Goal: Information Seeking & Learning: Learn about a topic

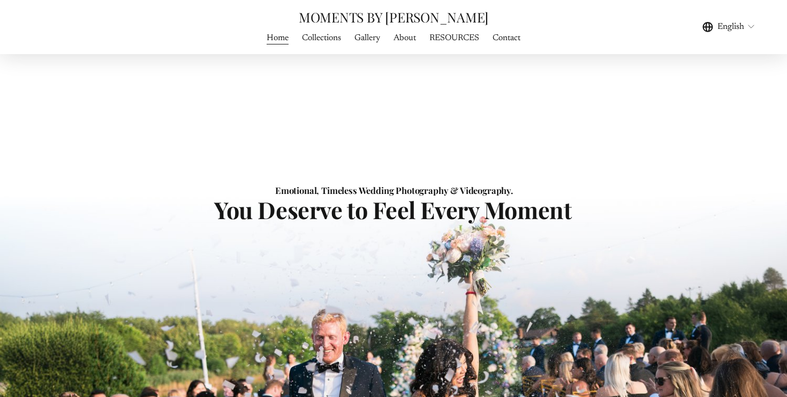
click at [324, 40] on link "Collections" at bounding box center [321, 38] width 39 height 14
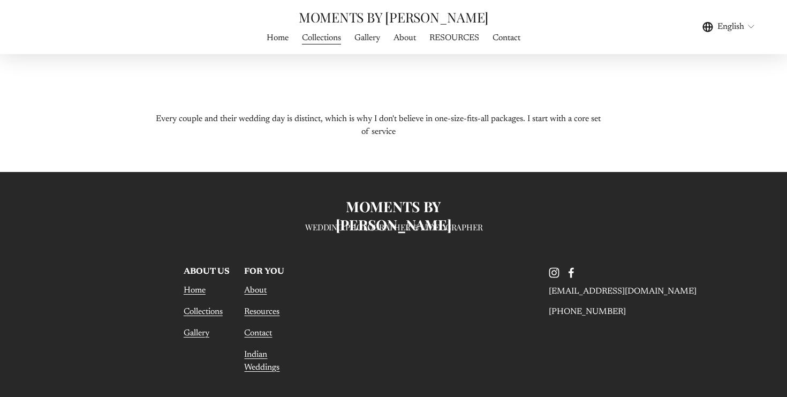
scroll to position [4911, 0]
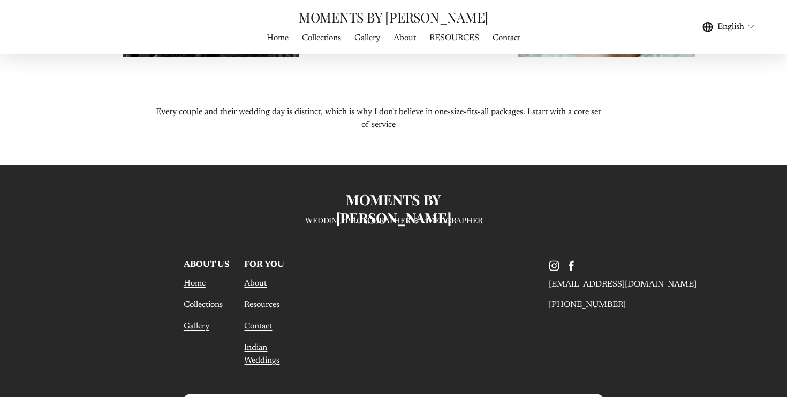
click at [261, 341] on link "Indian Weddings" at bounding box center [271, 354] width 55 height 26
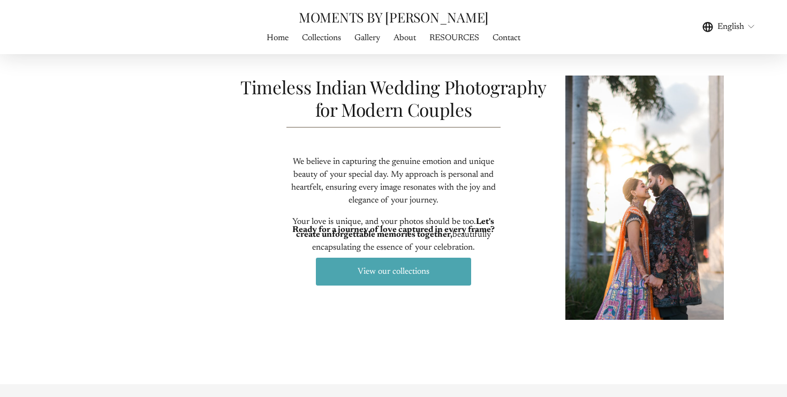
scroll to position [670, 0]
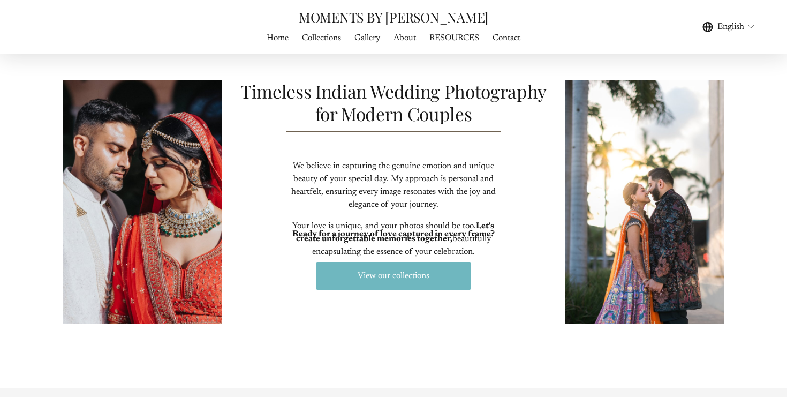
click at [417, 279] on link "View our collections" at bounding box center [393, 275] width 159 height 31
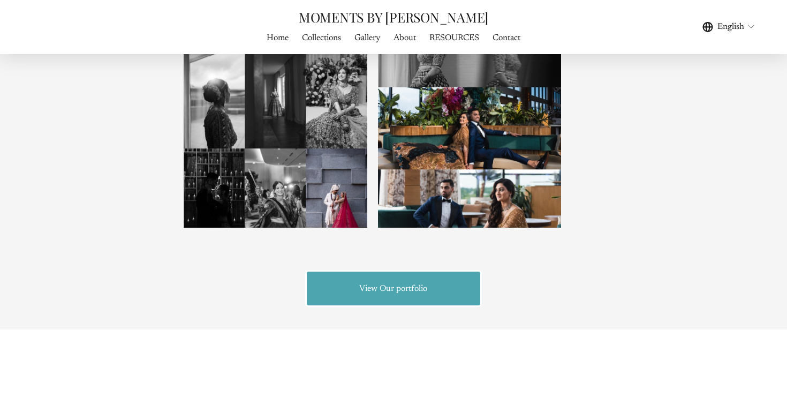
scroll to position [1289, 0]
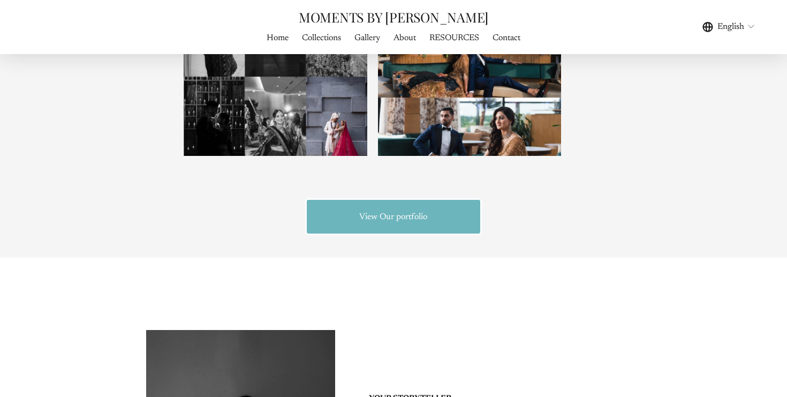
click at [429, 221] on link "View Our portfolio" at bounding box center [393, 216] width 177 height 37
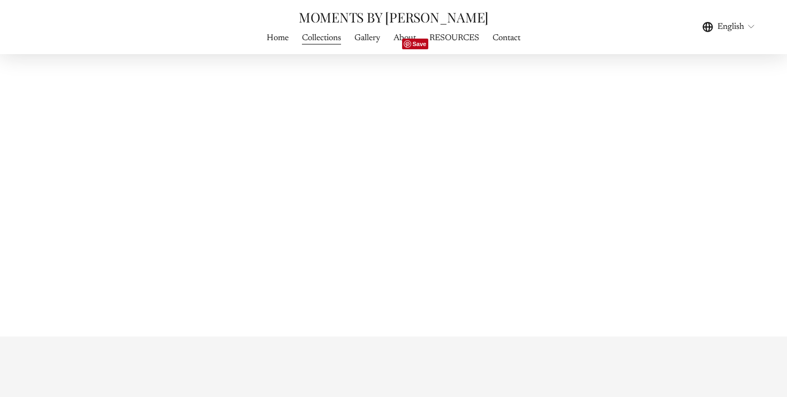
scroll to position [874, 0]
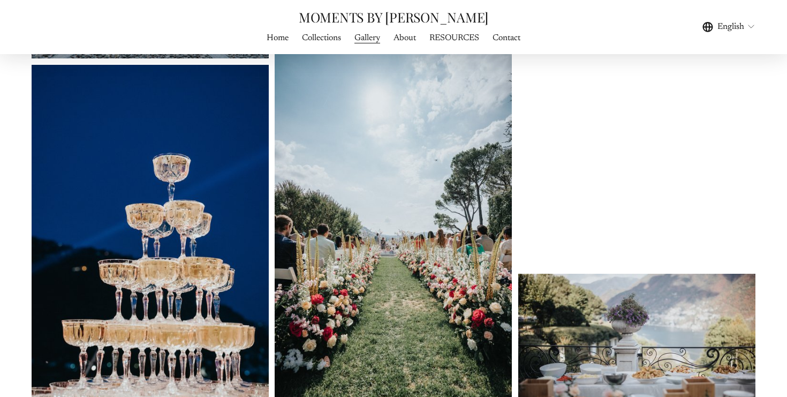
scroll to position [8366, 0]
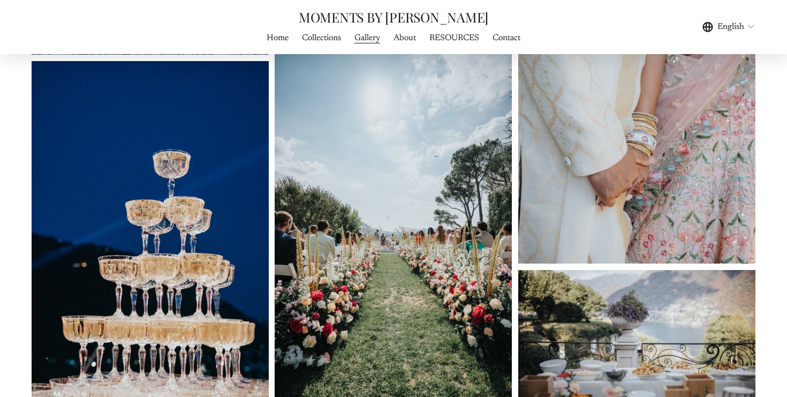
click at [401, 24] on link "MOMENTS BY [PERSON_NAME]" at bounding box center [394, 17] width 190 height 18
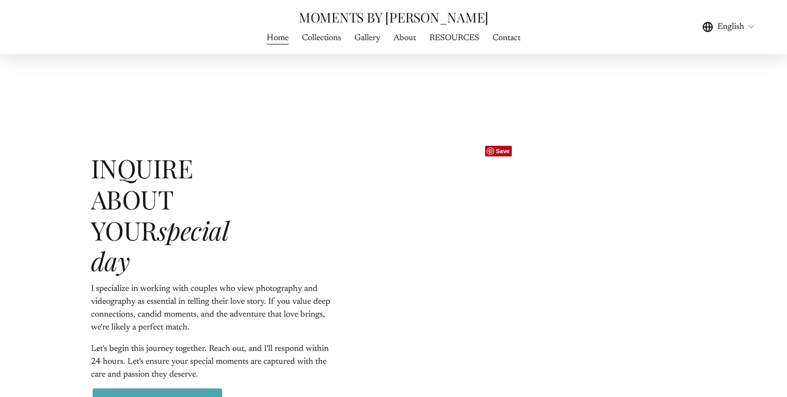
scroll to position [3002, 0]
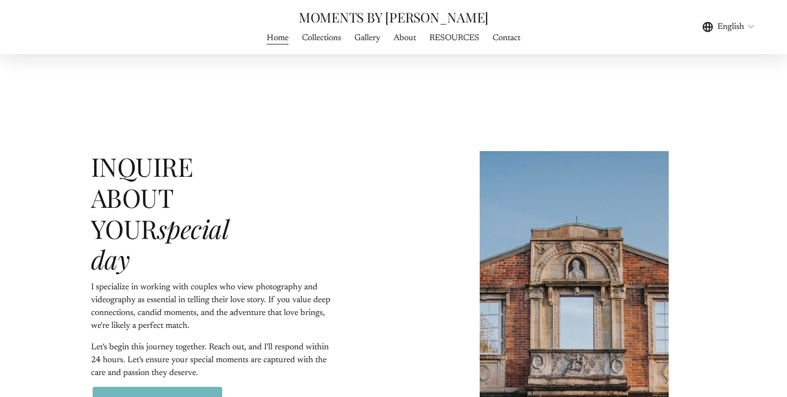
click at [149, 385] on link "view pricing" at bounding box center [157, 402] width 133 height 34
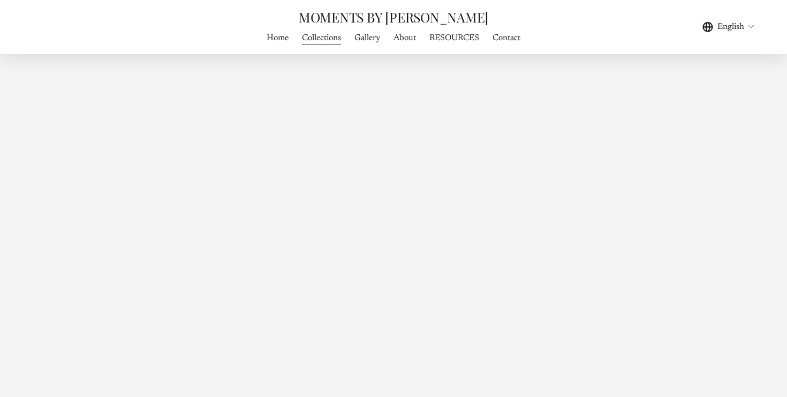
scroll to position [3867, 0]
